Goal: Information Seeking & Learning: Find specific fact

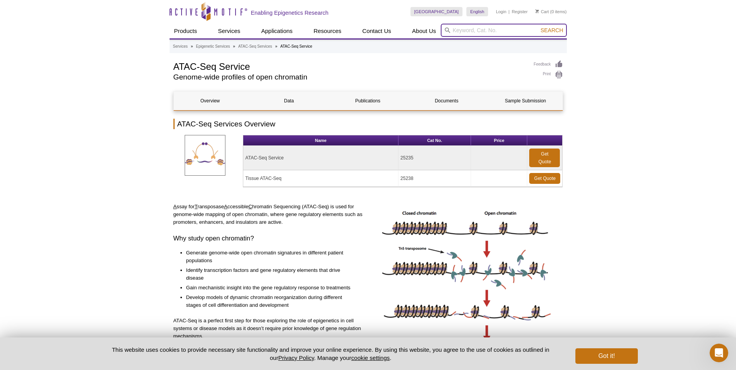
click at [503, 29] on input "search" at bounding box center [504, 30] width 126 height 13
type input "4"
type input "105421"
click at [538, 27] on button "Search" at bounding box center [551, 30] width 27 height 7
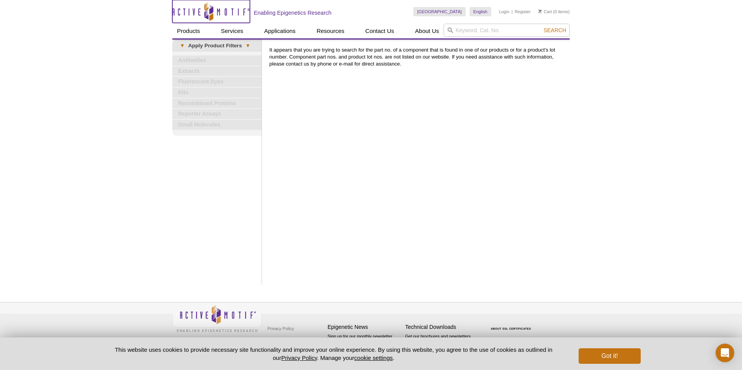
click at [209, 8] on icon "Active Motif Logo" at bounding box center [211, 11] width 78 height 19
